Goal: Information Seeking & Learning: Learn about a topic

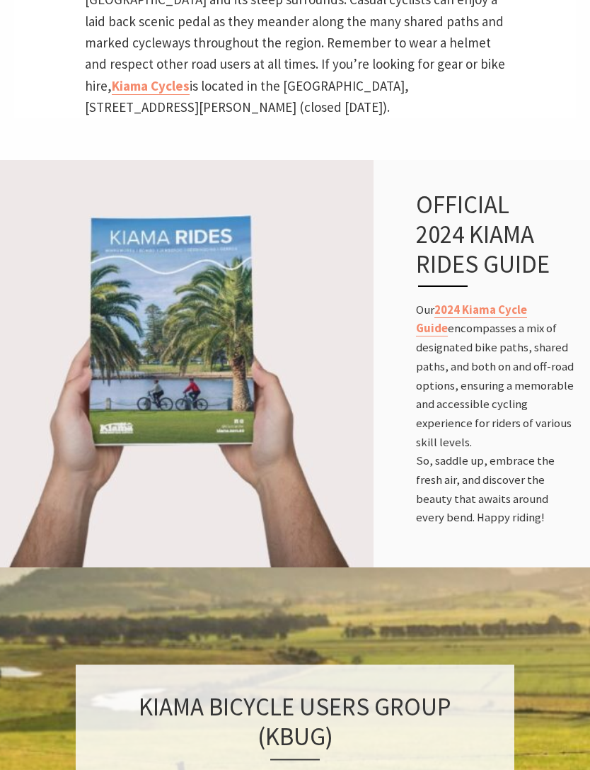
scroll to position [738, 0]
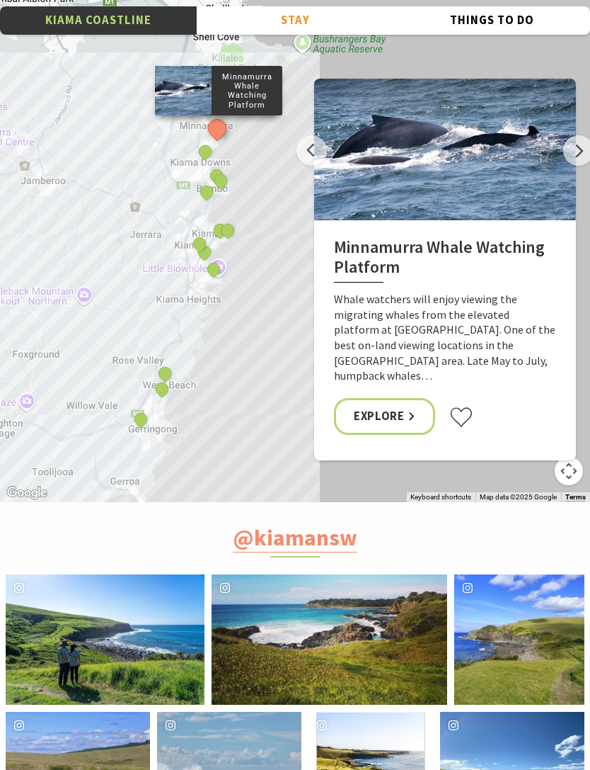
scroll to position [5525, 0]
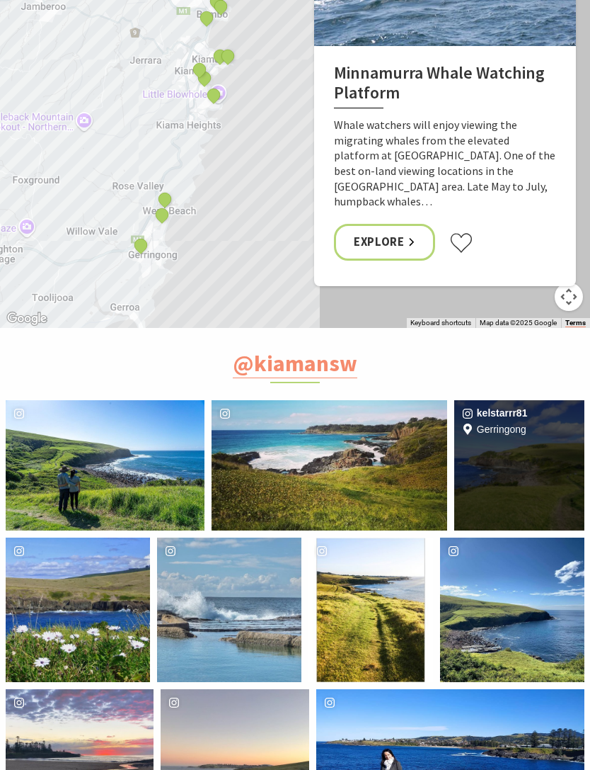
click at [542, 400] on div "Location Gerringong" at bounding box center [563, 465] width 43 height 130
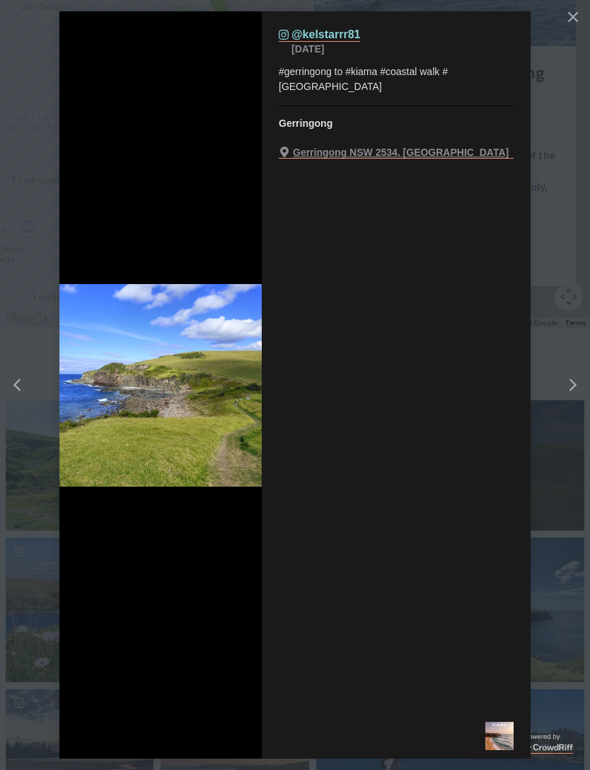
click at [571, 23] on button "Close" at bounding box center [573, 16] width 25 height 25
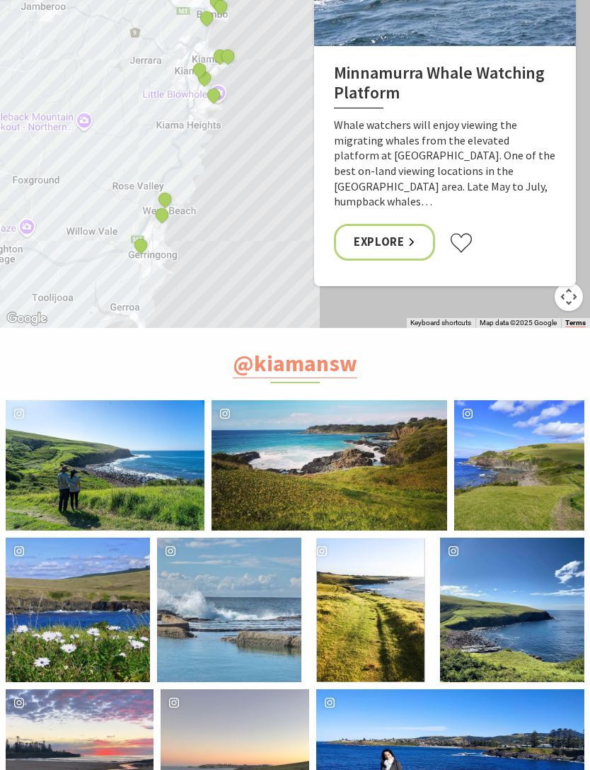
click at [115, 400] on div "sarah.ktran" at bounding box center [105, 465] width 199 height 130
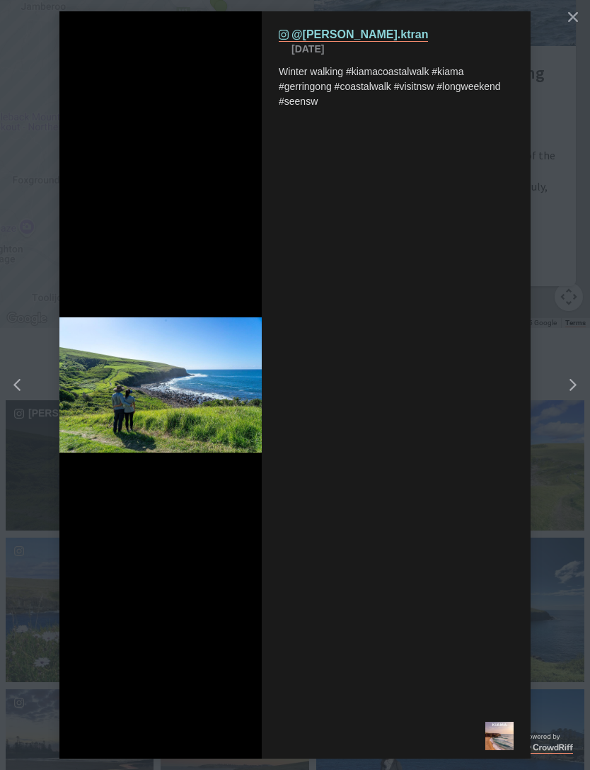
click at [571, 19] on icon "close icon" at bounding box center [573, 17] width 10 height 10
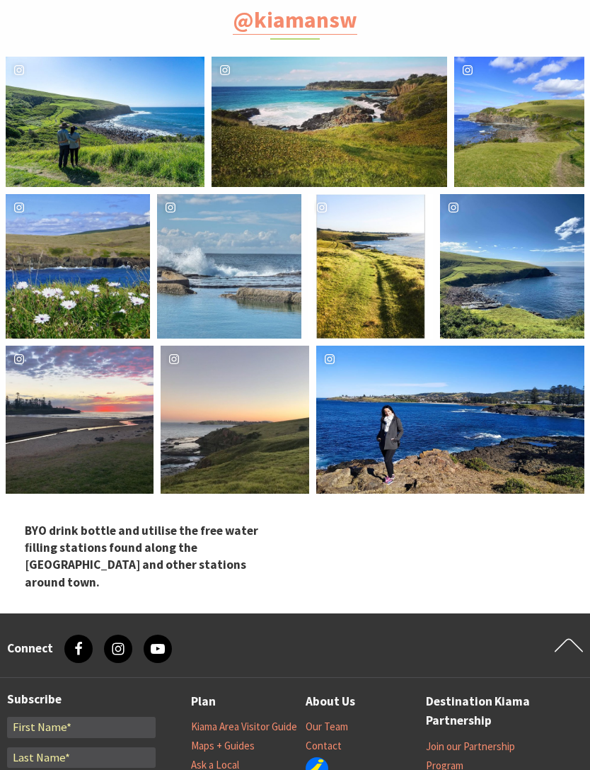
scroll to position [5872, 0]
